Goal: Transaction & Acquisition: Purchase product/service

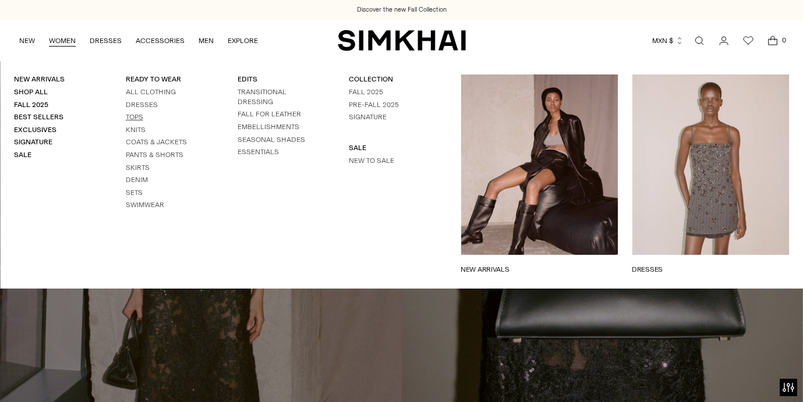
click at [139, 119] on link "Tops" at bounding box center [134, 117] width 17 height 8
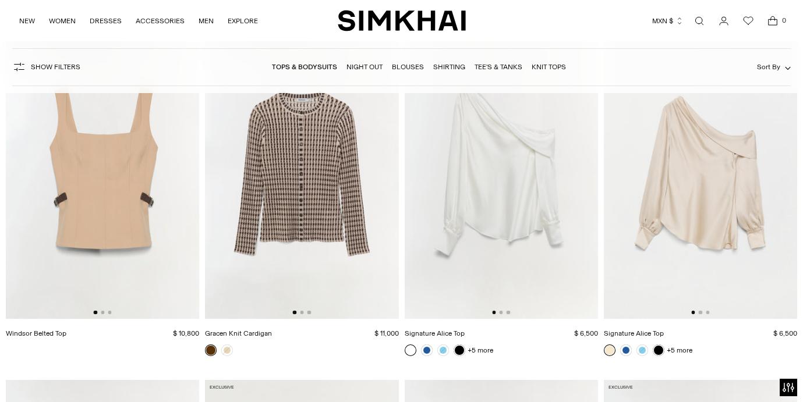
scroll to position [3636, 0]
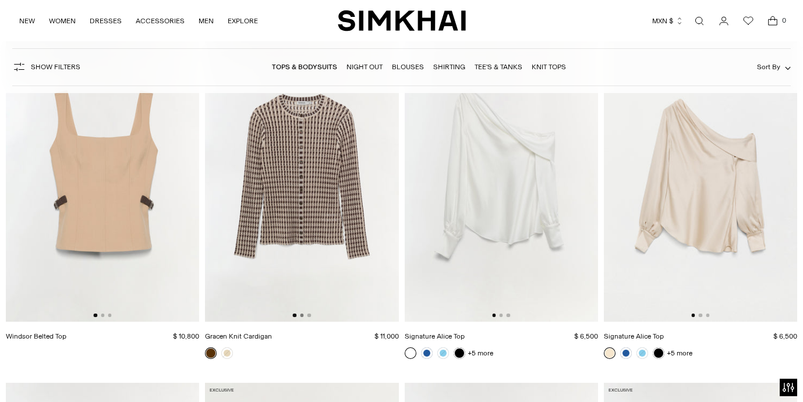
click at [301, 316] on button "Go to slide 2" at bounding box center [301, 315] width 3 height 3
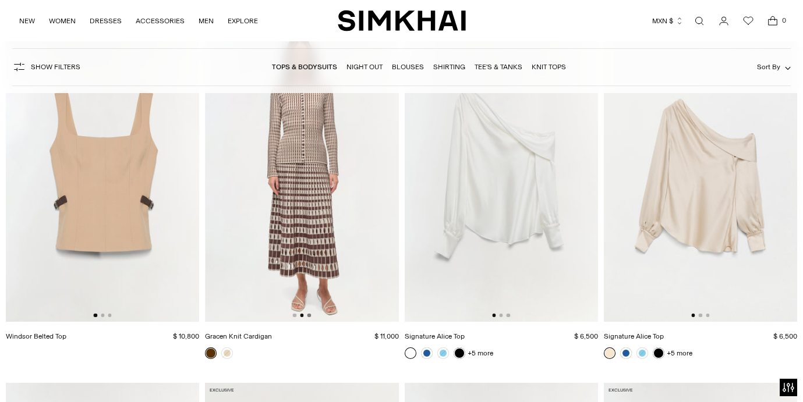
click at [309, 316] on button "Go to slide 3" at bounding box center [308, 315] width 3 height 3
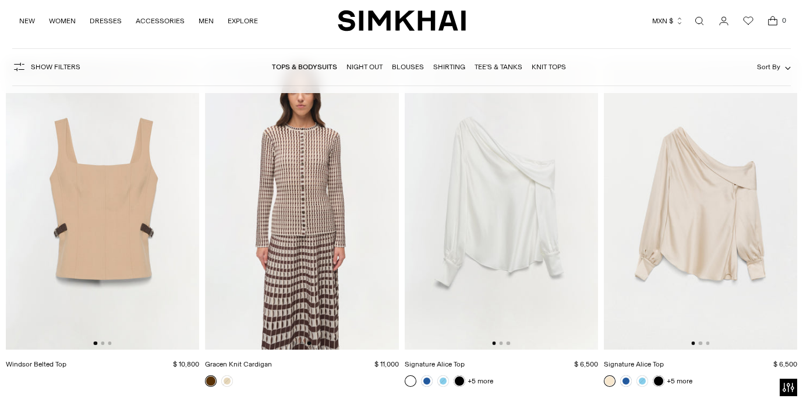
scroll to position [3593, 0]
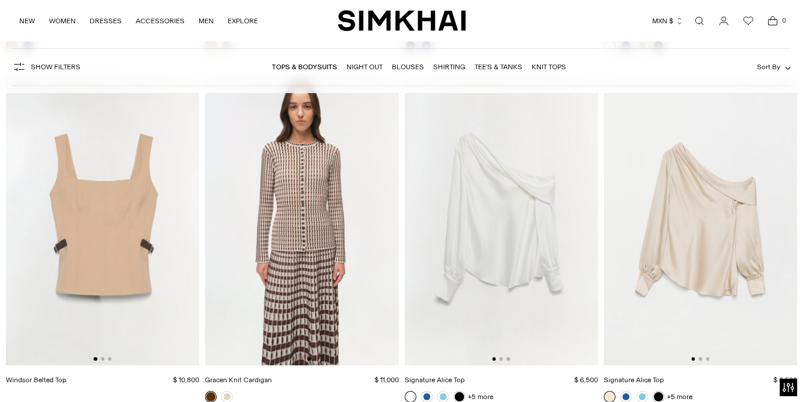
click at [306, 267] on img at bounding box center [301, 221] width 193 height 290
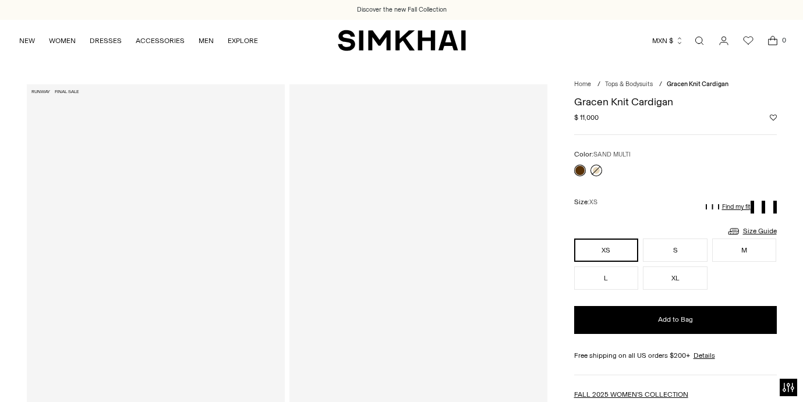
click at [592, 171] on link at bounding box center [596, 171] width 12 height 12
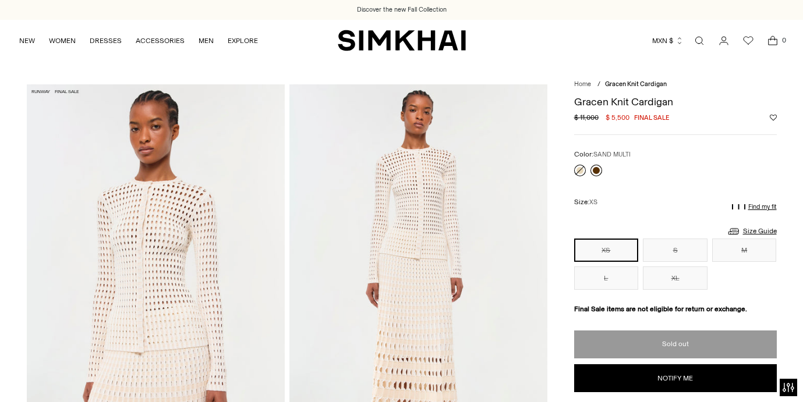
click at [591, 169] on link at bounding box center [596, 171] width 12 height 12
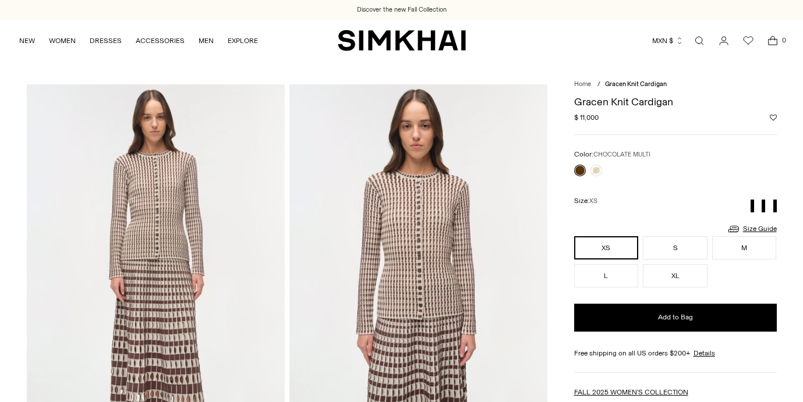
click at [396, 201] on img at bounding box center [418, 277] width 258 height 387
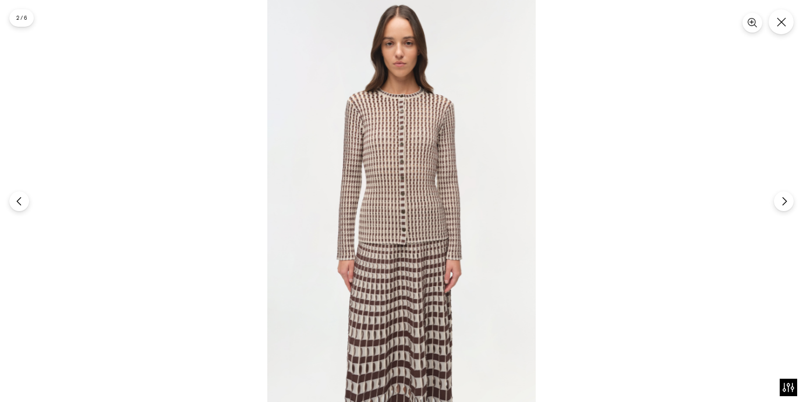
click at [395, 214] on img at bounding box center [401, 201] width 268 height 402
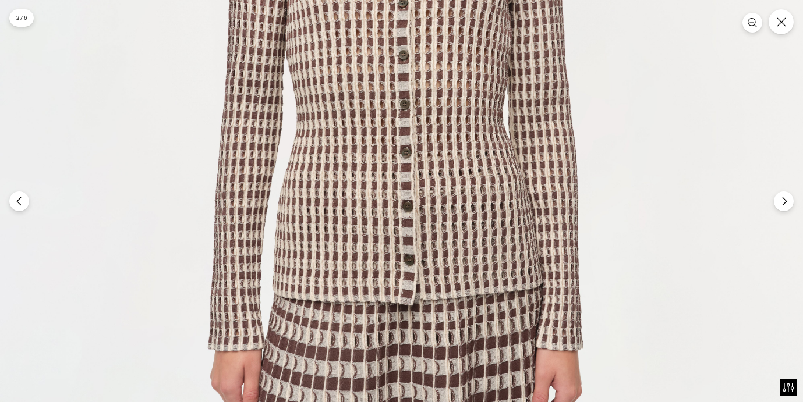
click at [395, 214] on img at bounding box center [402, 173] width 804 height 1207
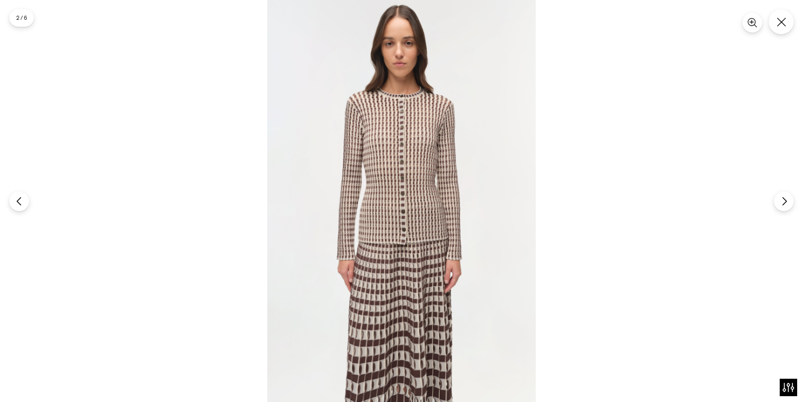
click at [768, 27] on div at bounding box center [401, 201] width 803 height 402
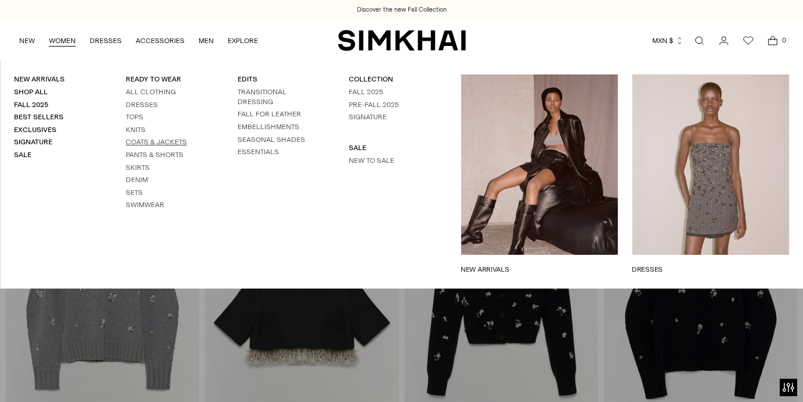
click at [139, 141] on link "Coats & Jackets" at bounding box center [156, 142] width 61 height 8
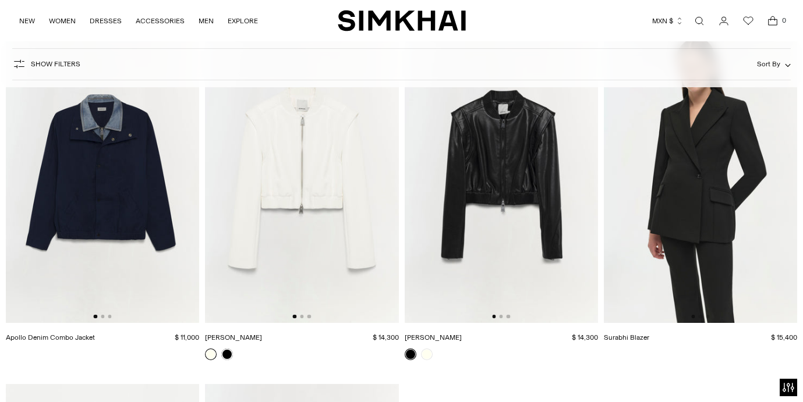
scroll to position [2242, 0]
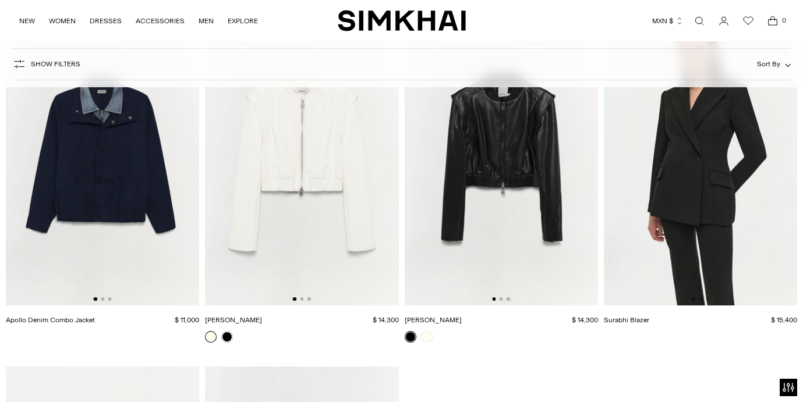
click at [102, 228] on img at bounding box center [102, 161] width 193 height 290
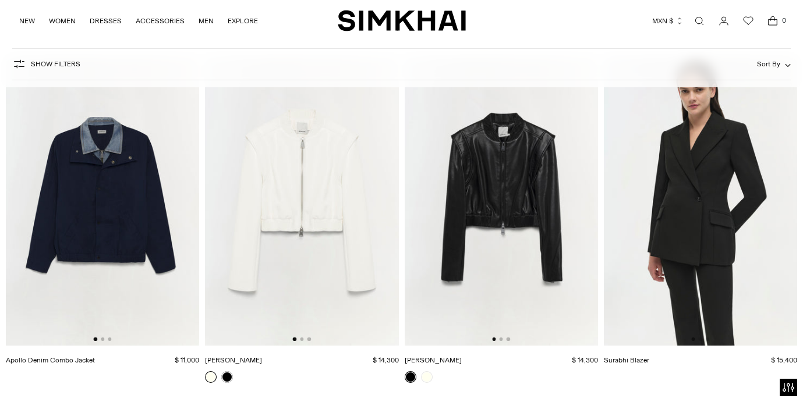
scroll to position [1873, 0]
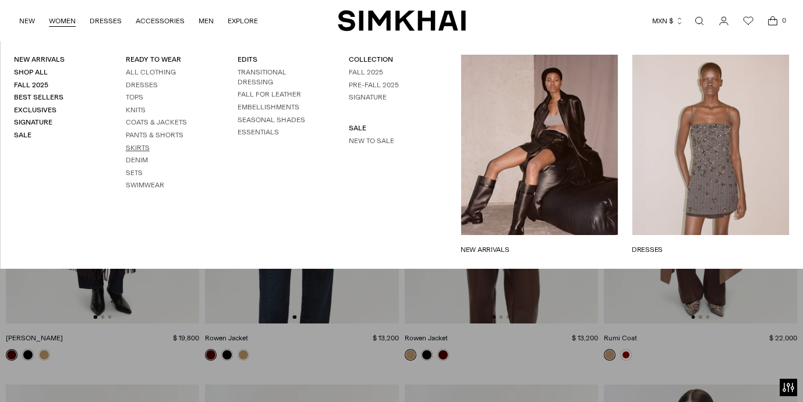
click at [140, 149] on link "Skirts" at bounding box center [138, 148] width 24 height 8
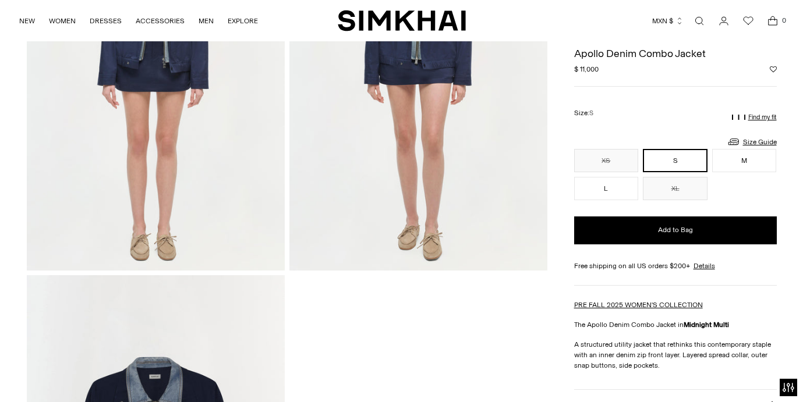
scroll to position [778, 0]
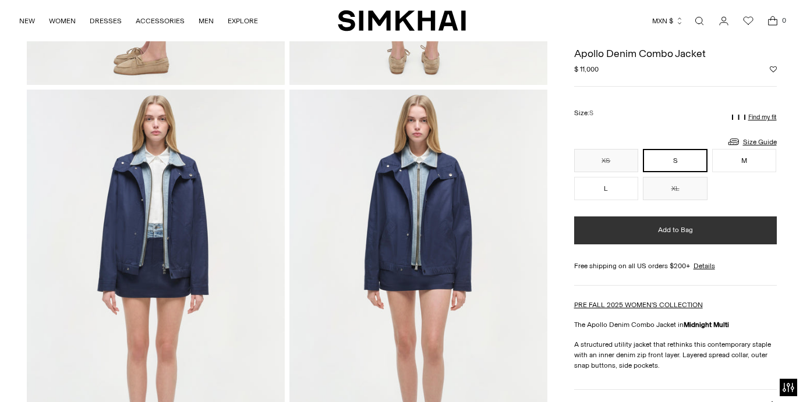
click at [608, 221] on button "Add to Bag" at bounding box center [675, 231] width 203 height 28
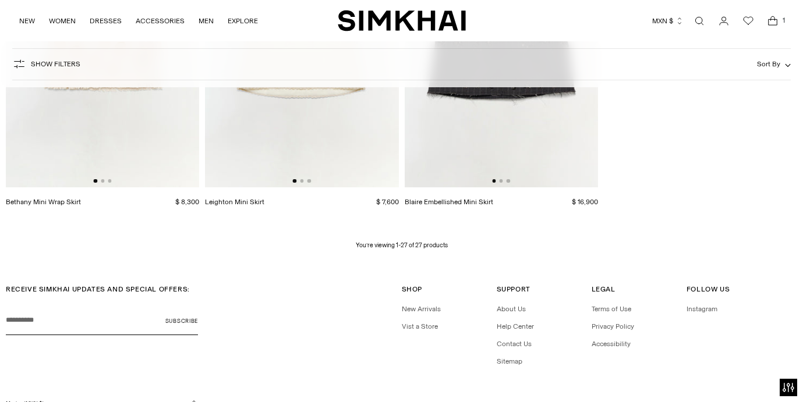
scroll to position [2370, 0]
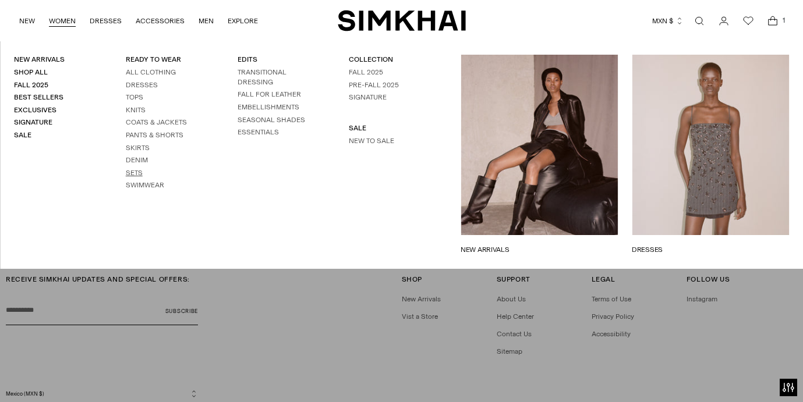
click at [139, 169] on link "Sets" at bounding box center [134, 173] width 17 height 8
click at [146, 133] on link "Pants & Shorts" at bounding box center [155, 135] width 58 height 8
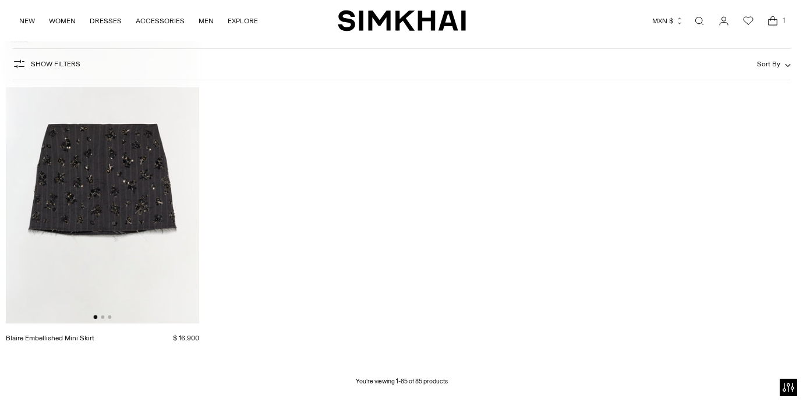
scroll to position [7424, 0]
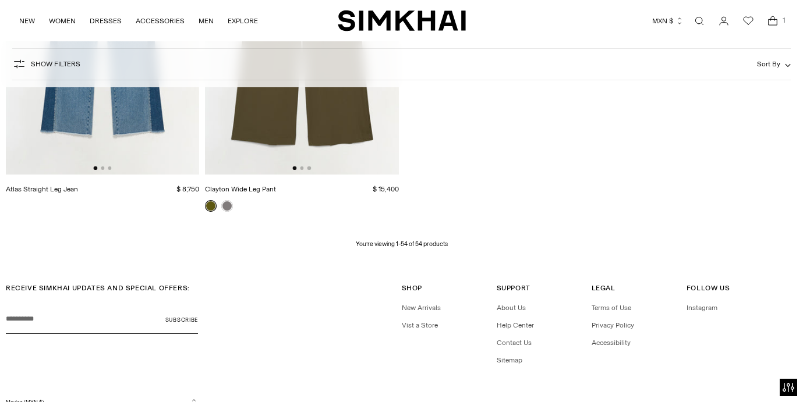
scroll to position [4866, 0]
